Goal: Transaction & Acquisition: Purchase product/service

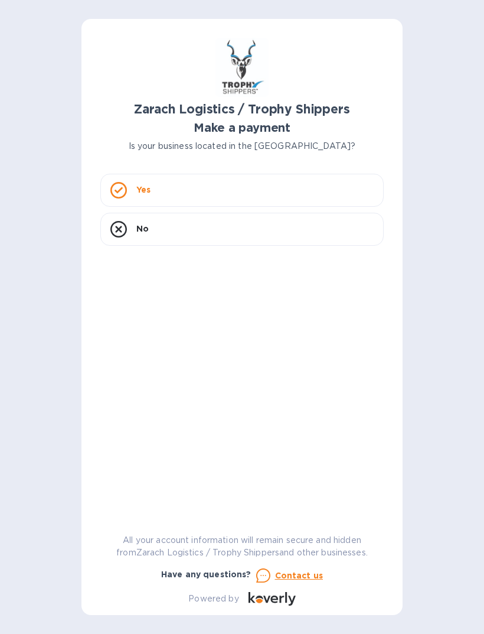
click at [213, 190] on div "Yes" at bounding box center [241, 190] width 283 height 33
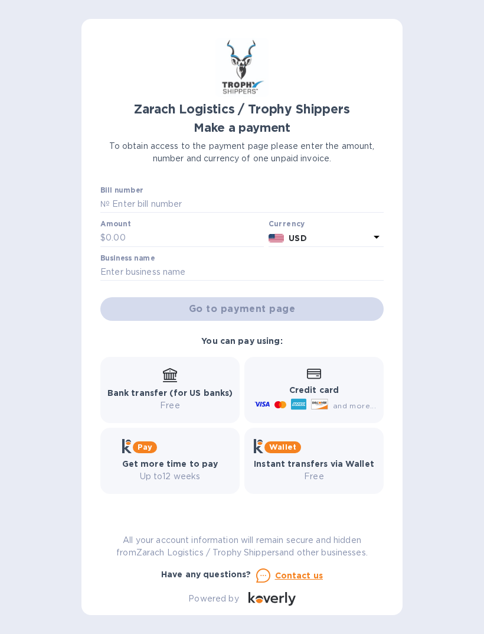
click at [180, 196] on input "text" at bounding box center [247, 204] width 274 height 18
type input "B00170353"
click at [143, 235] on input "text" at bounding box center [185, 238] width 158 height 18
type input "1,358.20"
click at [175, 266] on input "text" at bounding box center [241, 272] width 283 height 18
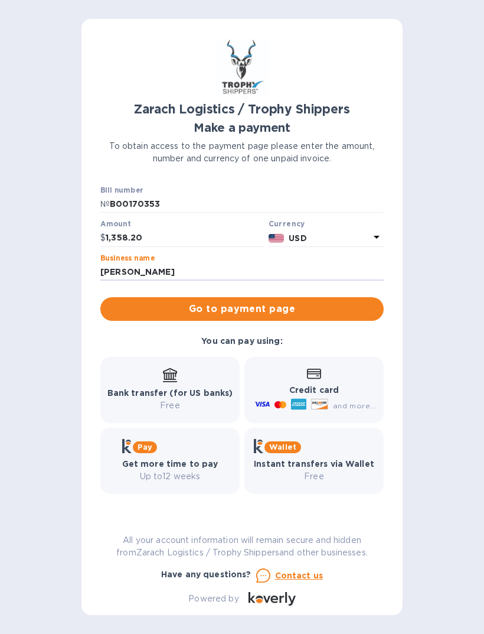
type input "[PERSON_NAME]"
click at [270, 405] on icon at bounding box center [261, 403] width 15 height 5
click at [322, 388] on b "Credit card" at bounding box center [314, 389] width 50 height 9
click at [269, 307] on span "Go to payment page" at bounding box center [242, 309] width 265 height 14
